Goal: Transaction & Acquisition: Purchase product/service

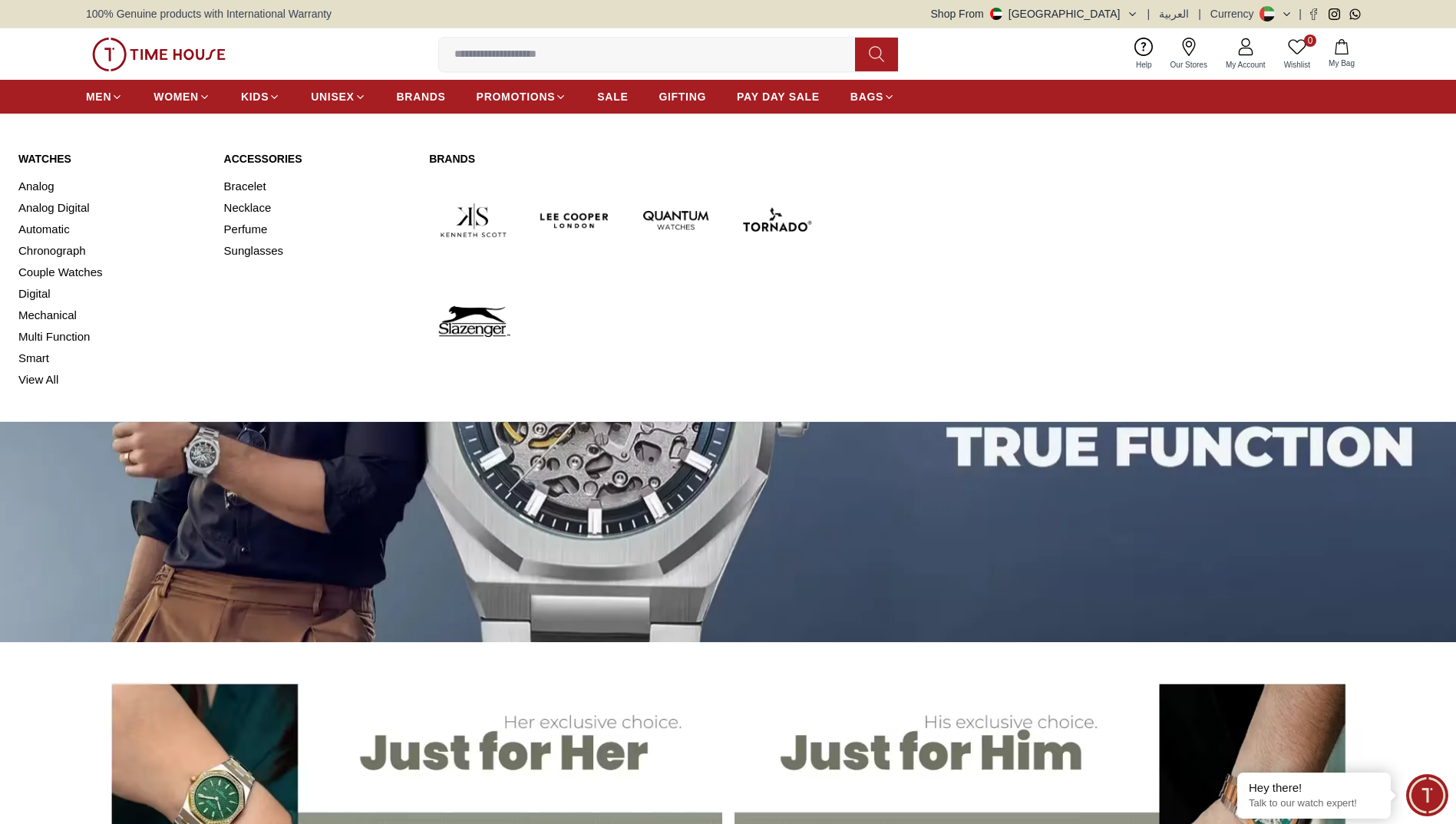
click at [40, 157] on link "Watches" at bounding box center [112, 158] width 187 height 15
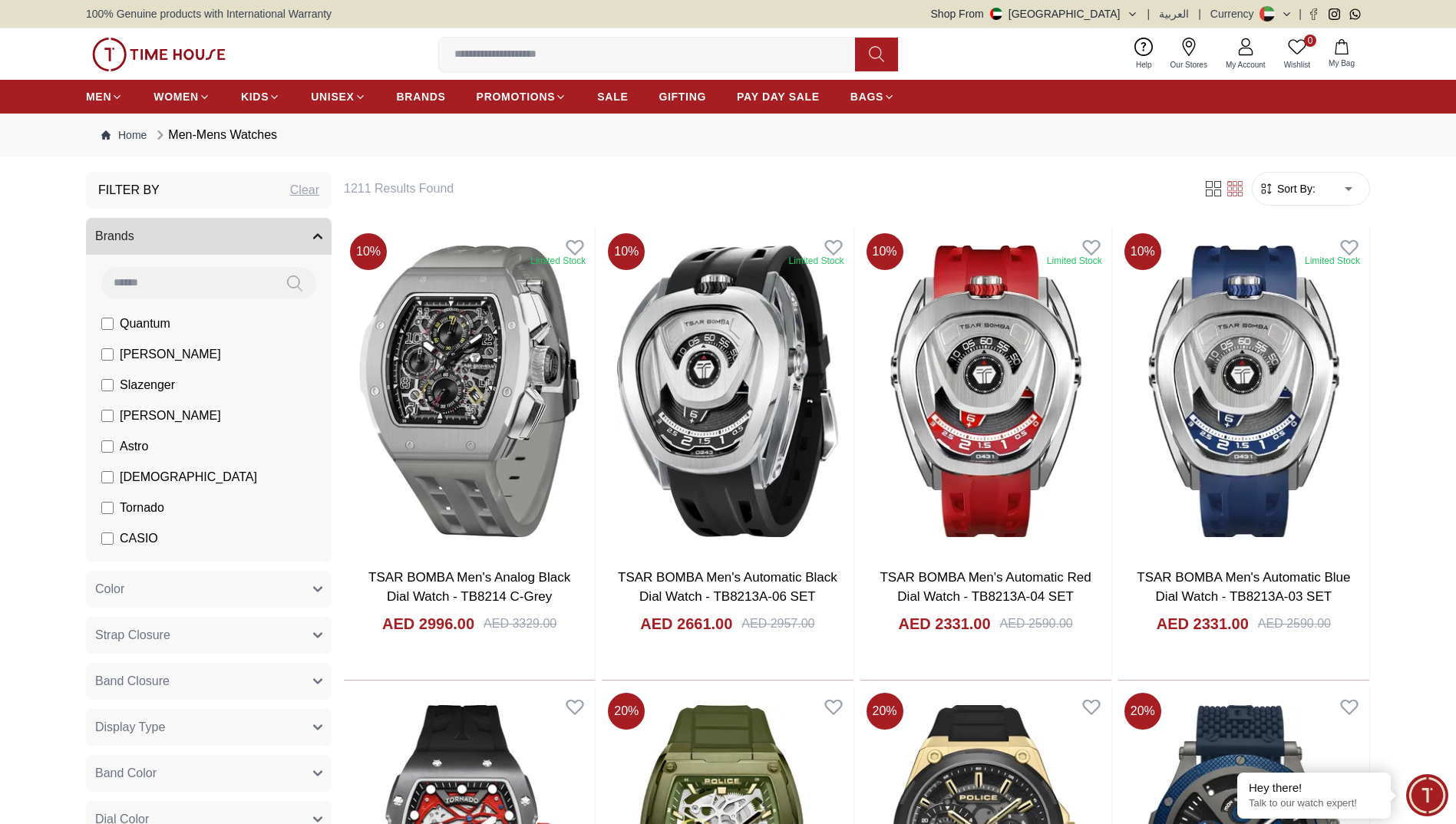
click at [1130, 6] on div "100% Genuine products with International Warranty Shop From [GEOGRAPHIC_DATA] |…" at bounding box center [727, 14] width 1284 height 28
click at [1132, 8] on button "Shop From [GEOGRAPHIC_DATA]" at bounding box center [1035, 14] width 207 height 15
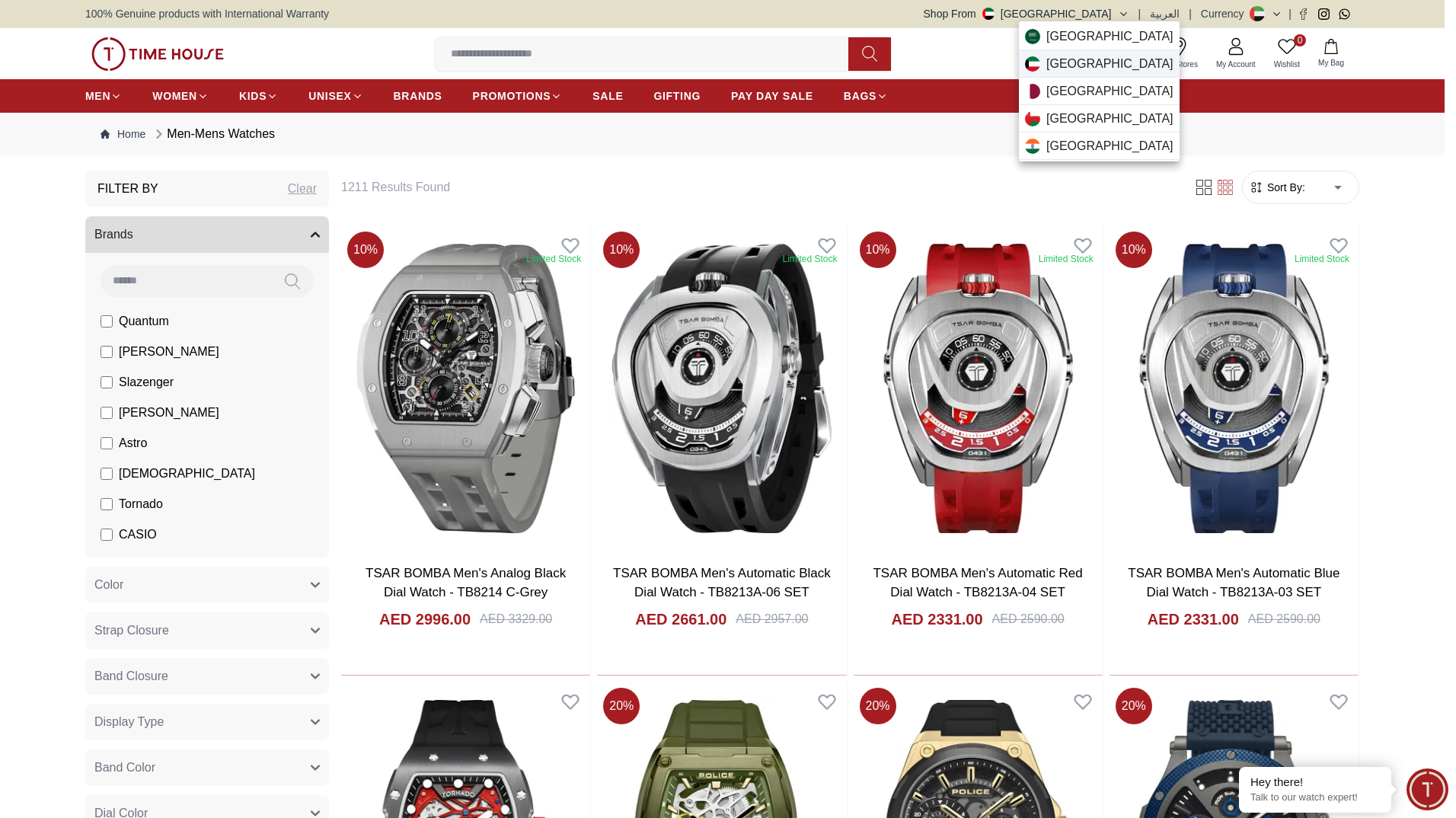
click at [1079, 63] on span "[GEOGRAPHIC_DATA]" at bounding box center [1109, 64] width 127 height 19
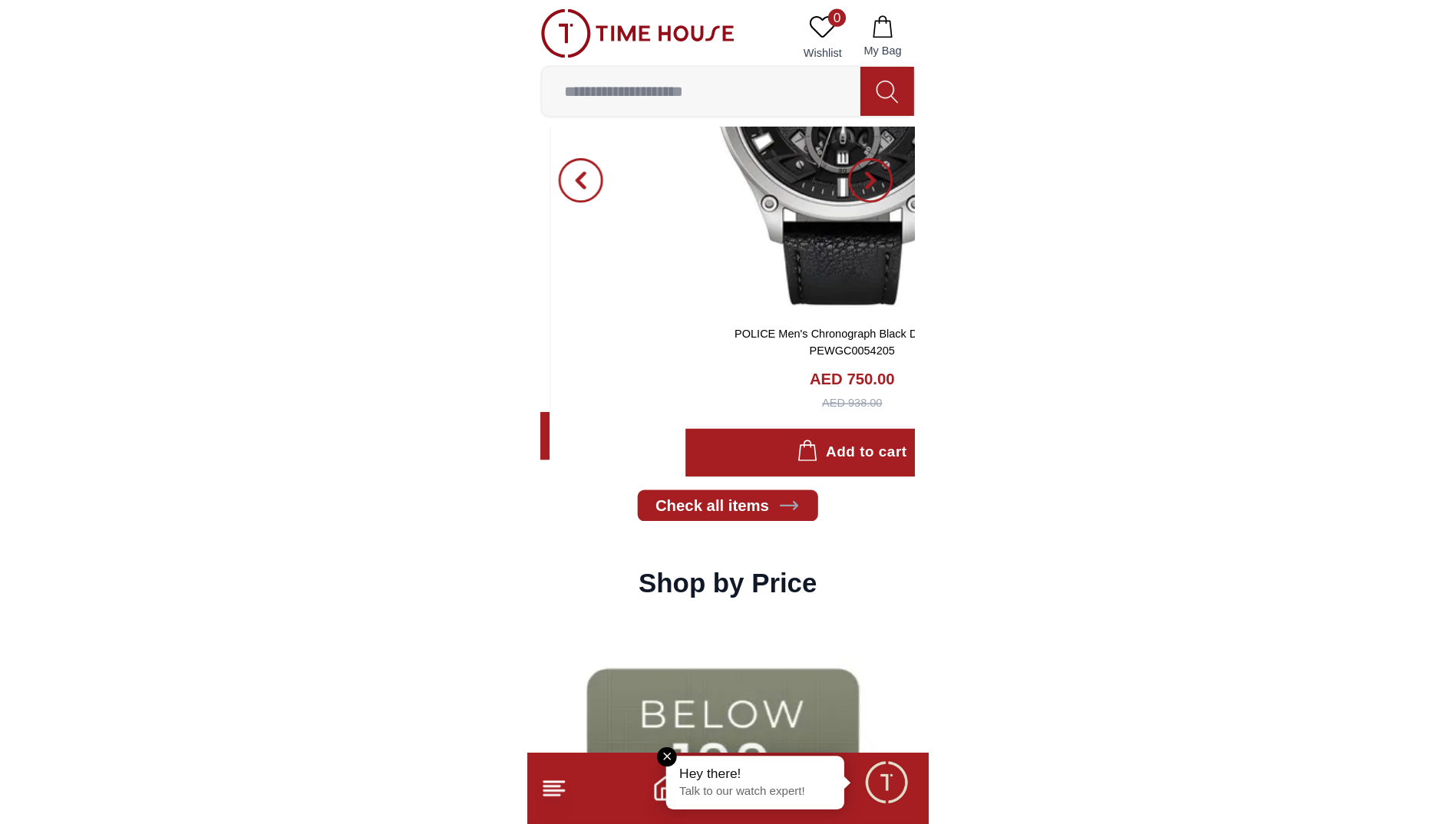
scroll to position [1894, 0]
